Goal: Transaction & Acquisition: Download file/media

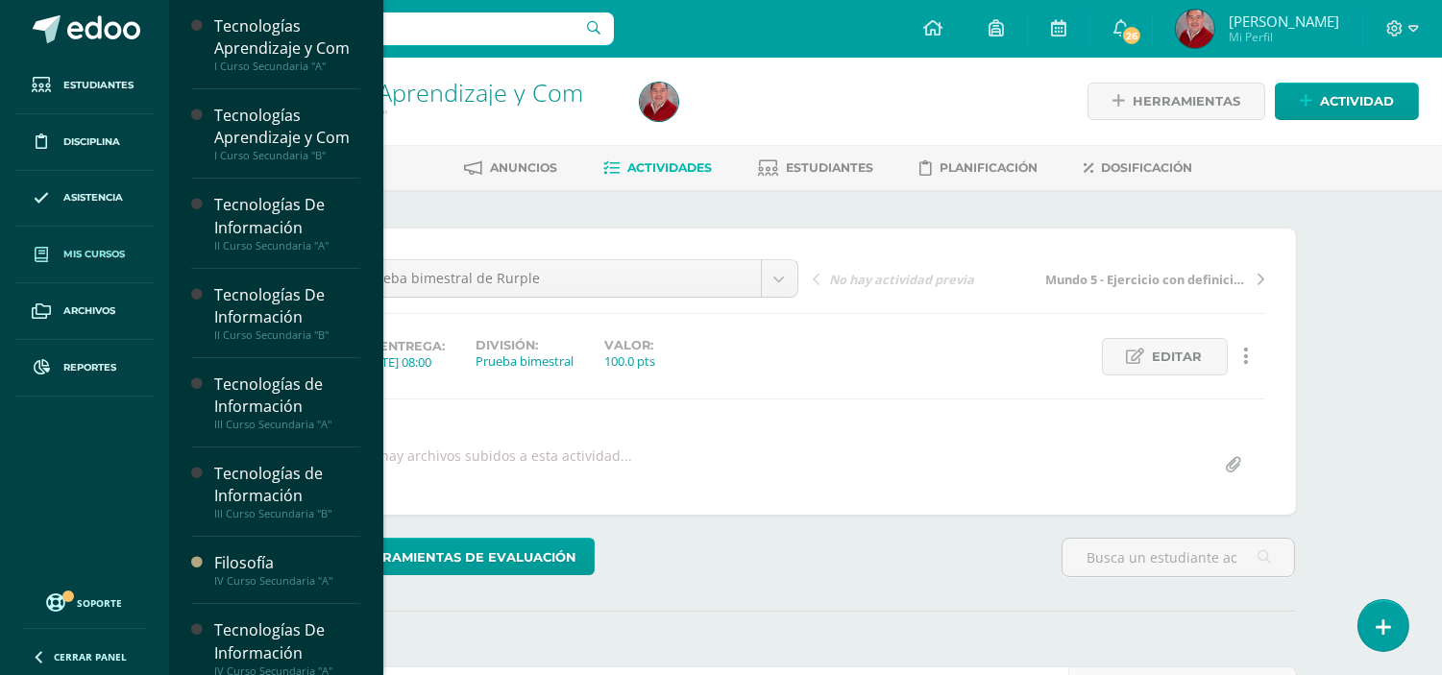
click at [81, 260] on span "Mis cursos" at bounding box center [93, 254] width 61 height 15
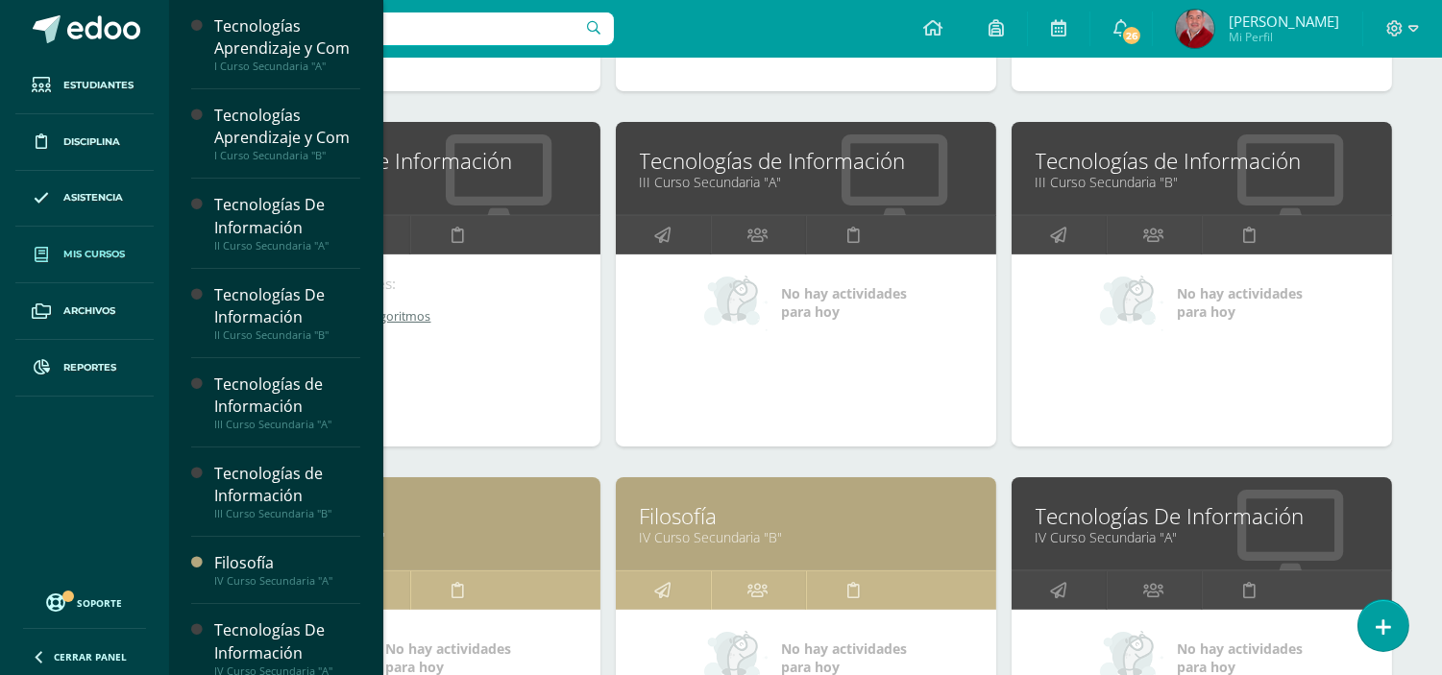
scroll to position [1183, 0]
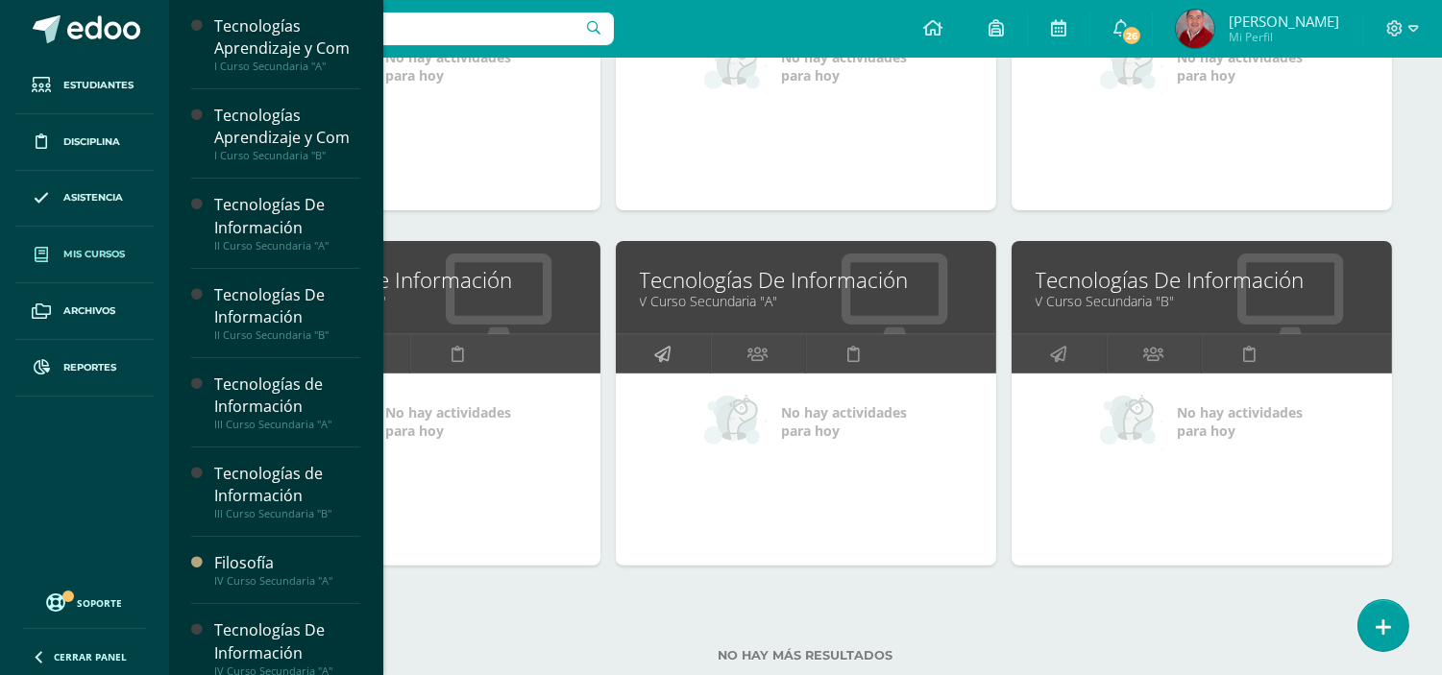
click at [674, 347] on link at bounding box center [663, 354] width 95 height 38
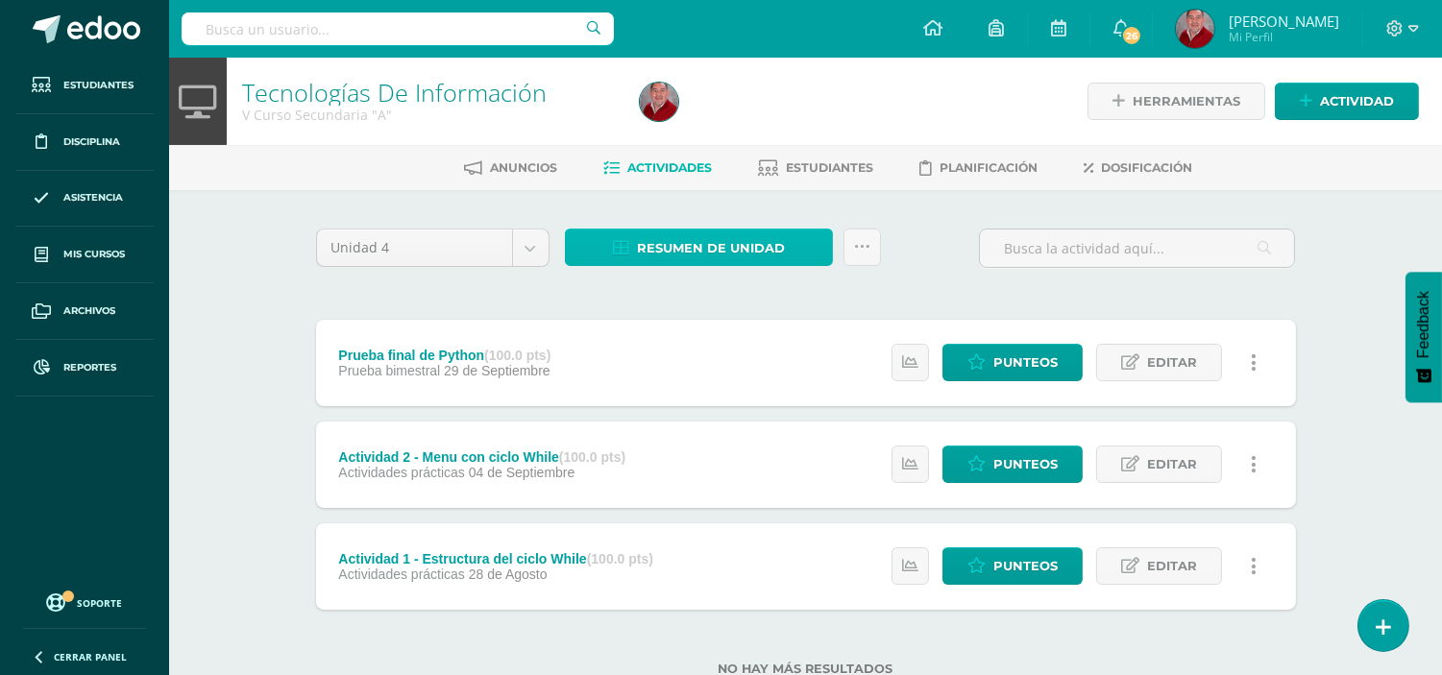
click at [677, 238] on span "Resumen de unidad" at bounding box center [711, 249] width 148 height 36
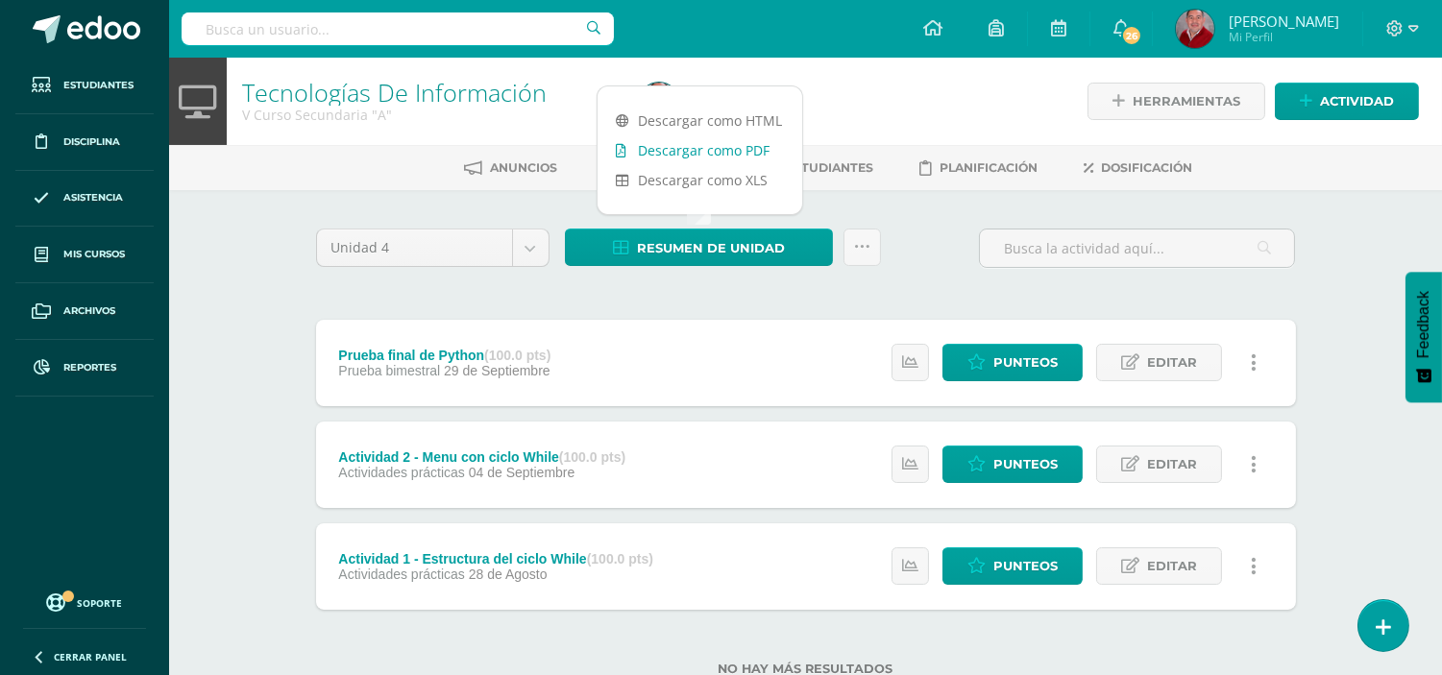
click at [689, 154] on link "Descargar como PDF" at bounding box center [700, 150] width 205 height 30
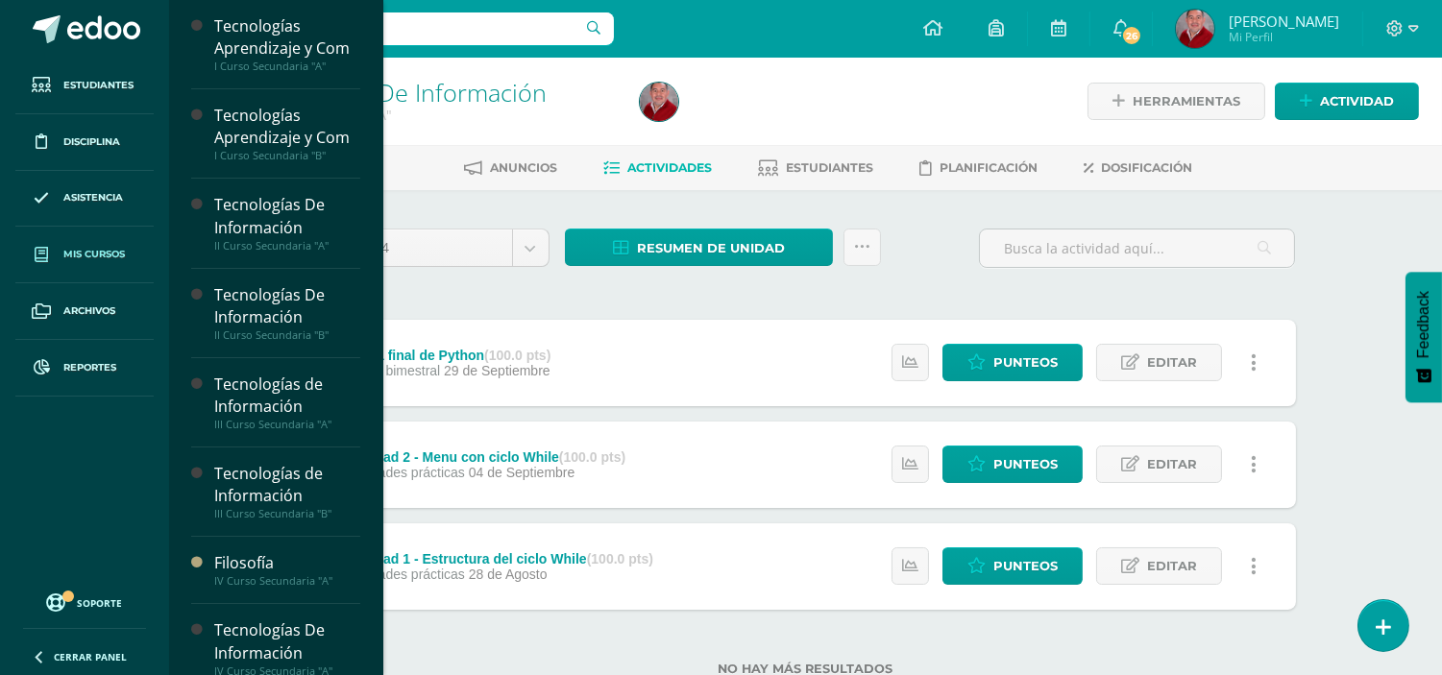
click at [121, 254] on span "Mis cursos" at bounding box center [93, 254] width 61 height 15
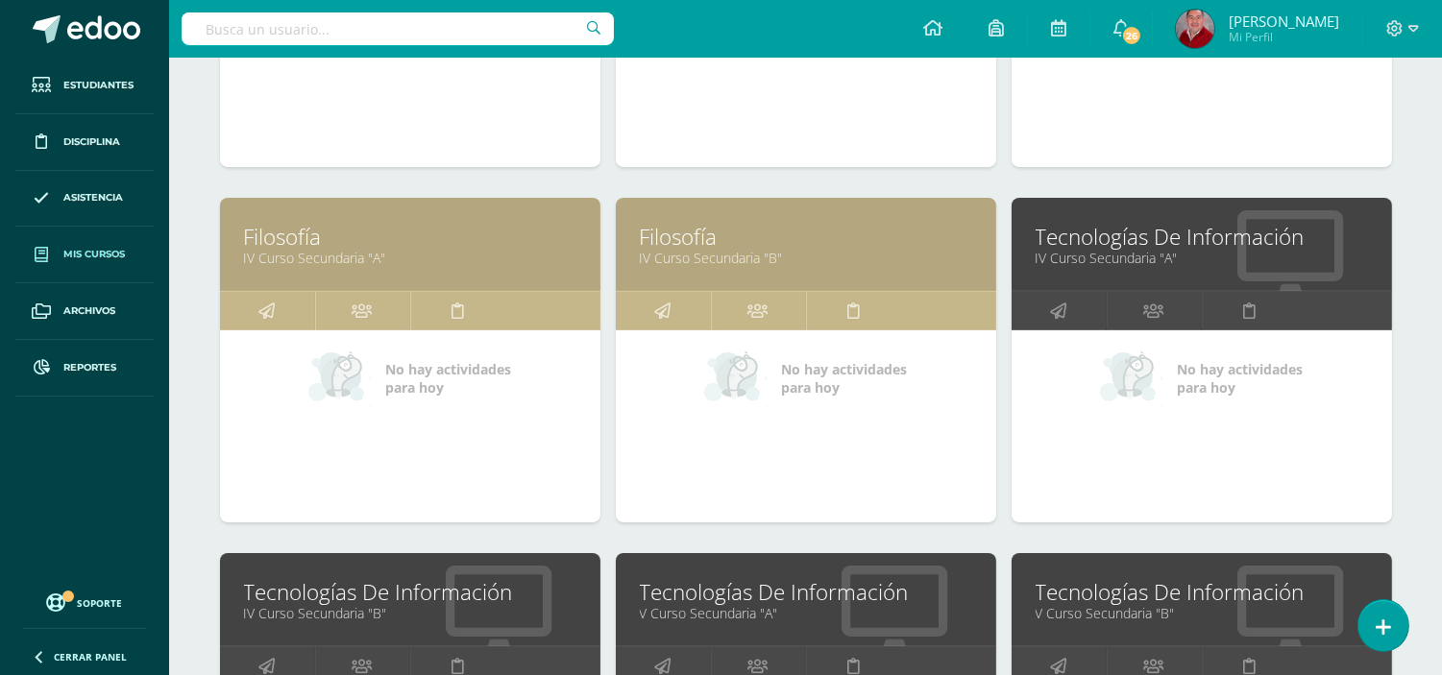
scroll to position [1234, 0]
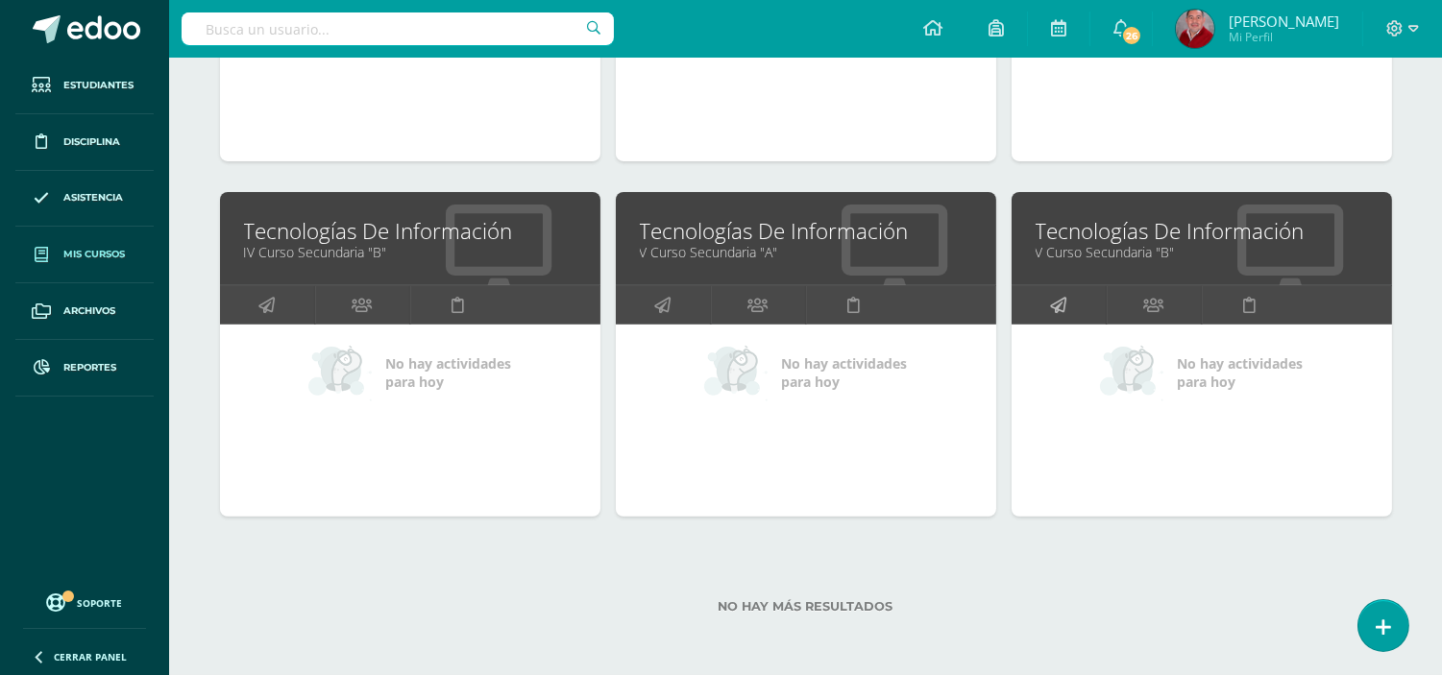
click at [1069, 298] on link at bounding box center [1059, 305] width 95 height 38
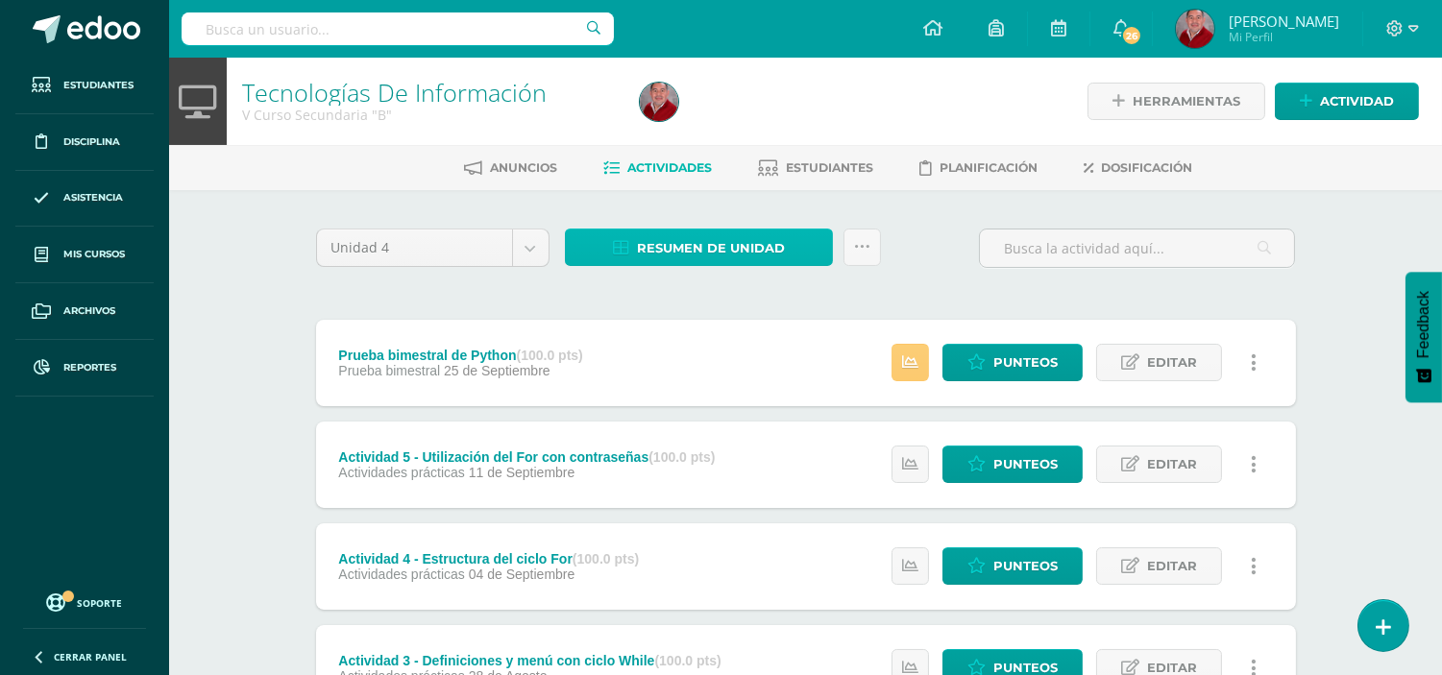
click at [708, 250] on span "Resumen de unidad" at bounding box center [711, 249] width 148 height 36
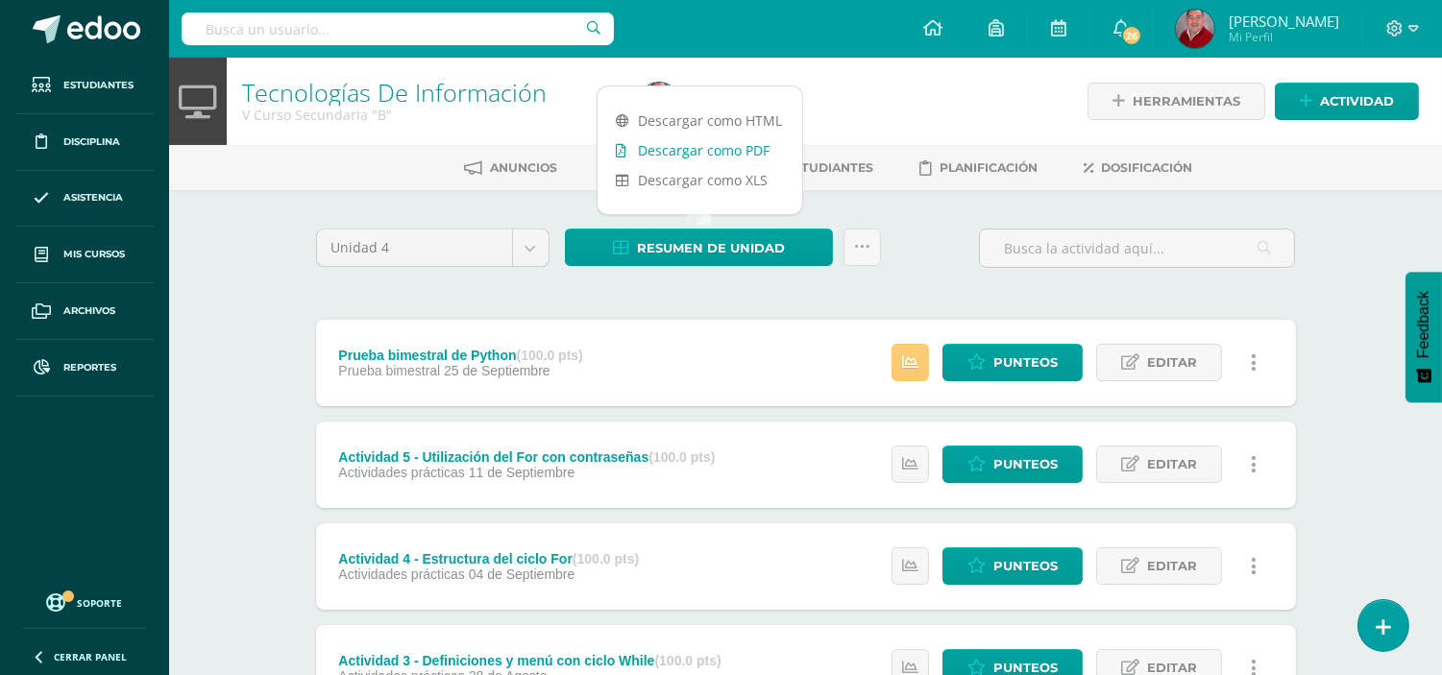
click at [696, 145] on link "Descargar como PDF" at bounding box center [700, 150] width 205 height 30
